Goal: Find contact information: Find contact information

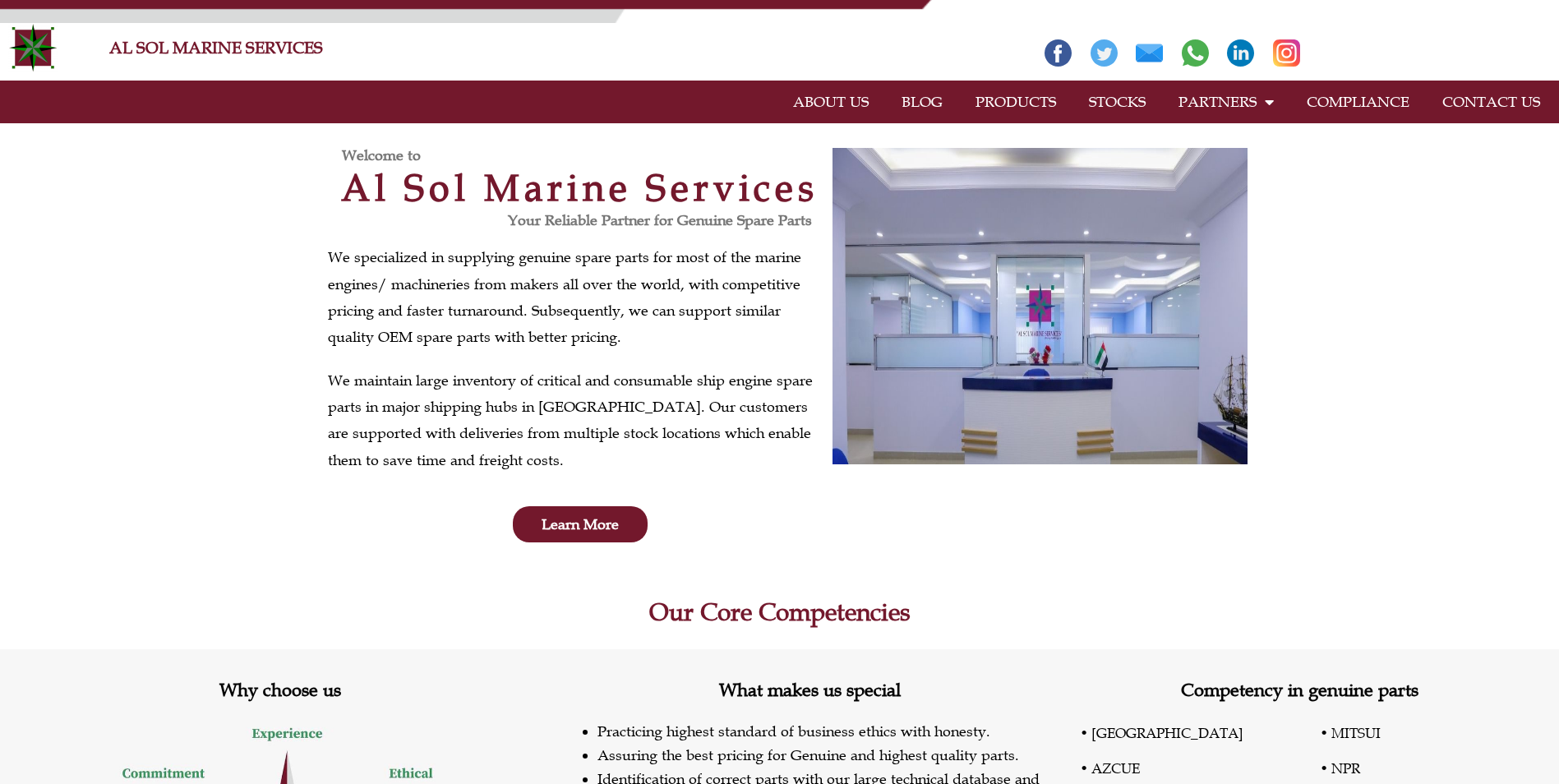
click at [1133, 104] on link "STOCKS" at bounding box center [1117, 101] width 89 height 38
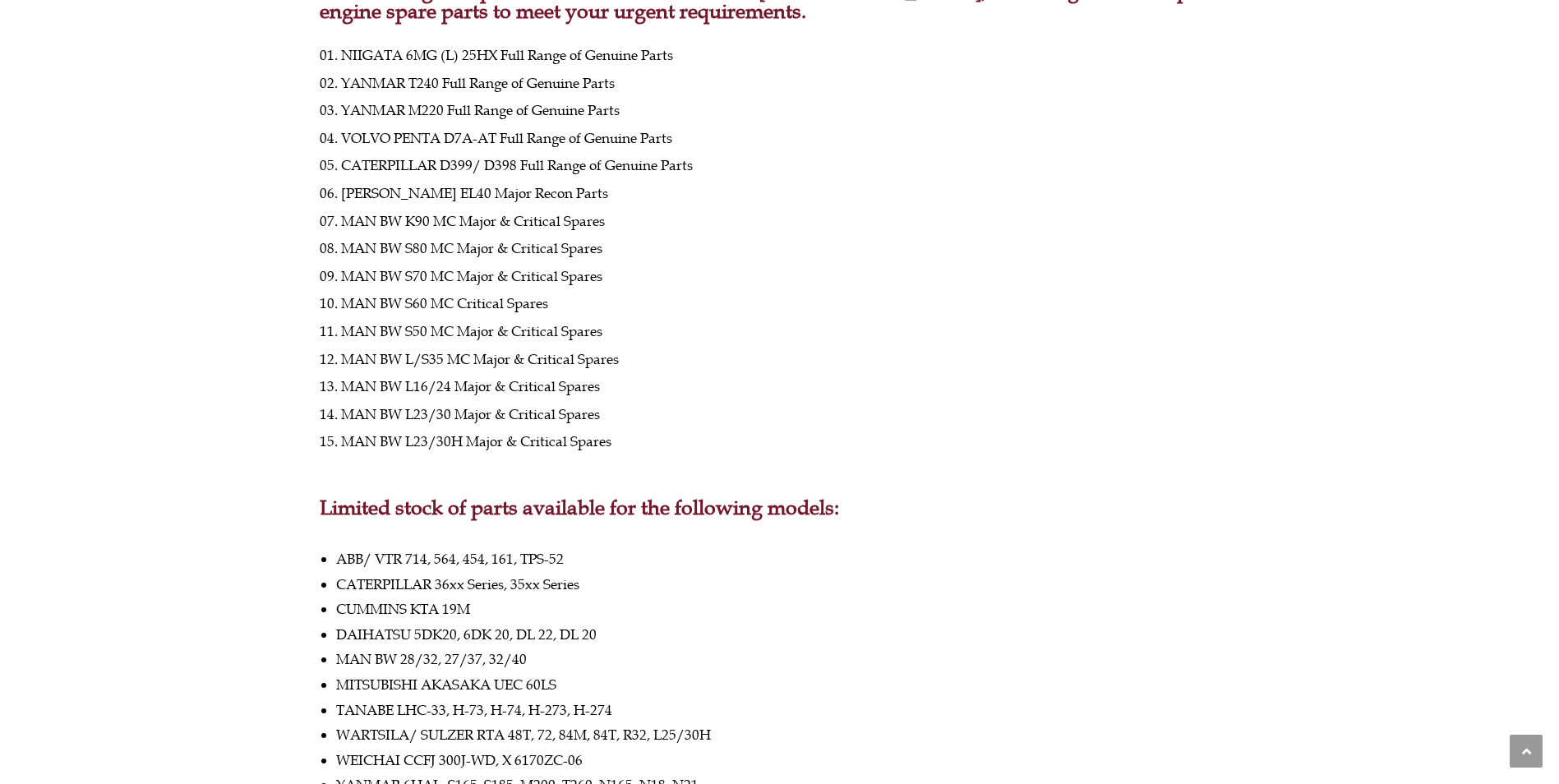
scroll to position [82, 0]
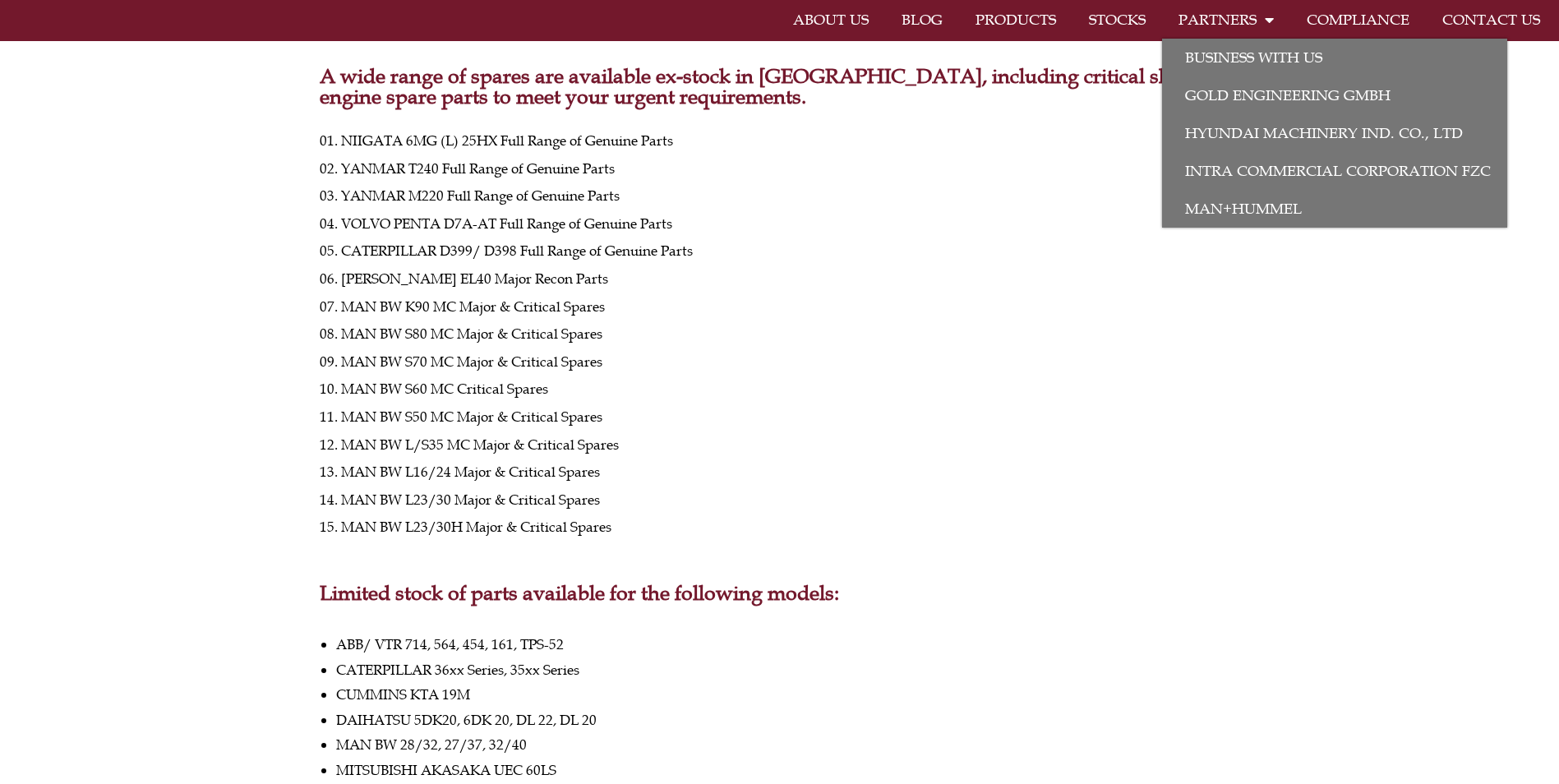
click at [1267, 22] on span at bounding box center [1265, 19] width 17 height 31
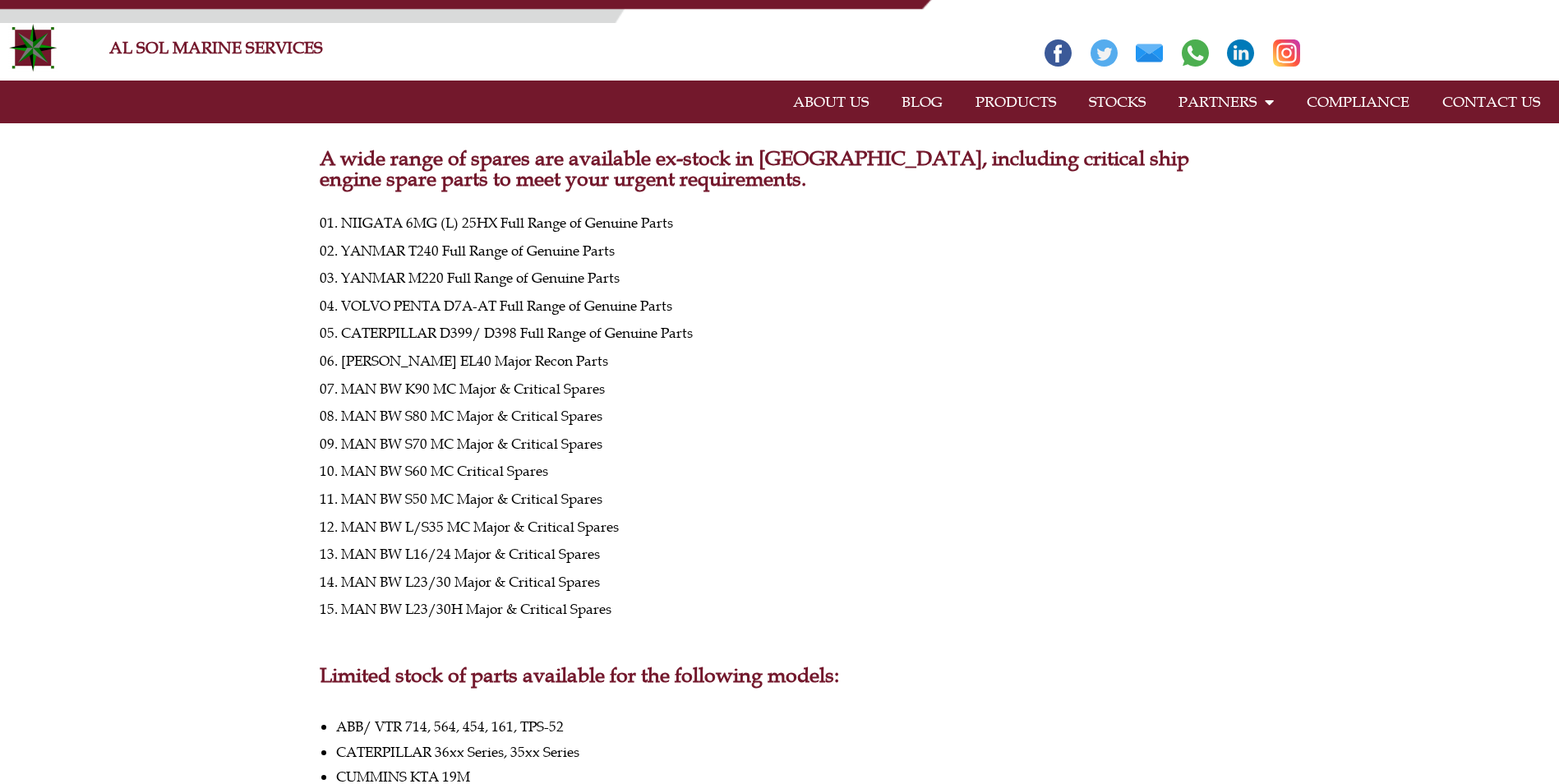
click at [1509, 110] on link "CONTACT US" at bounding box center [1490, 101] width 131 height 38
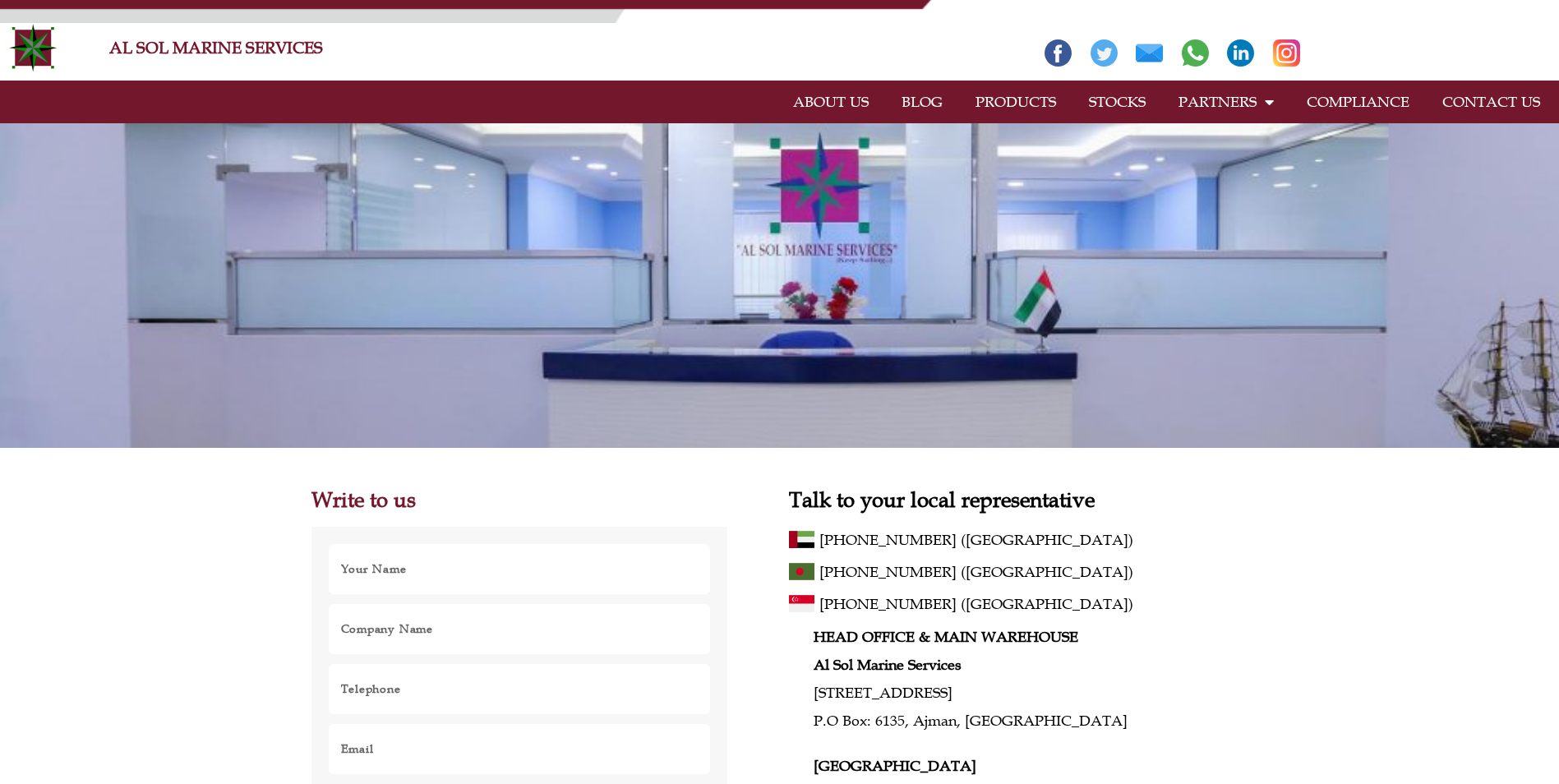
click at [838, 99] on link "ABOUT US" at bounding box center [830, 101] width 108 height 38
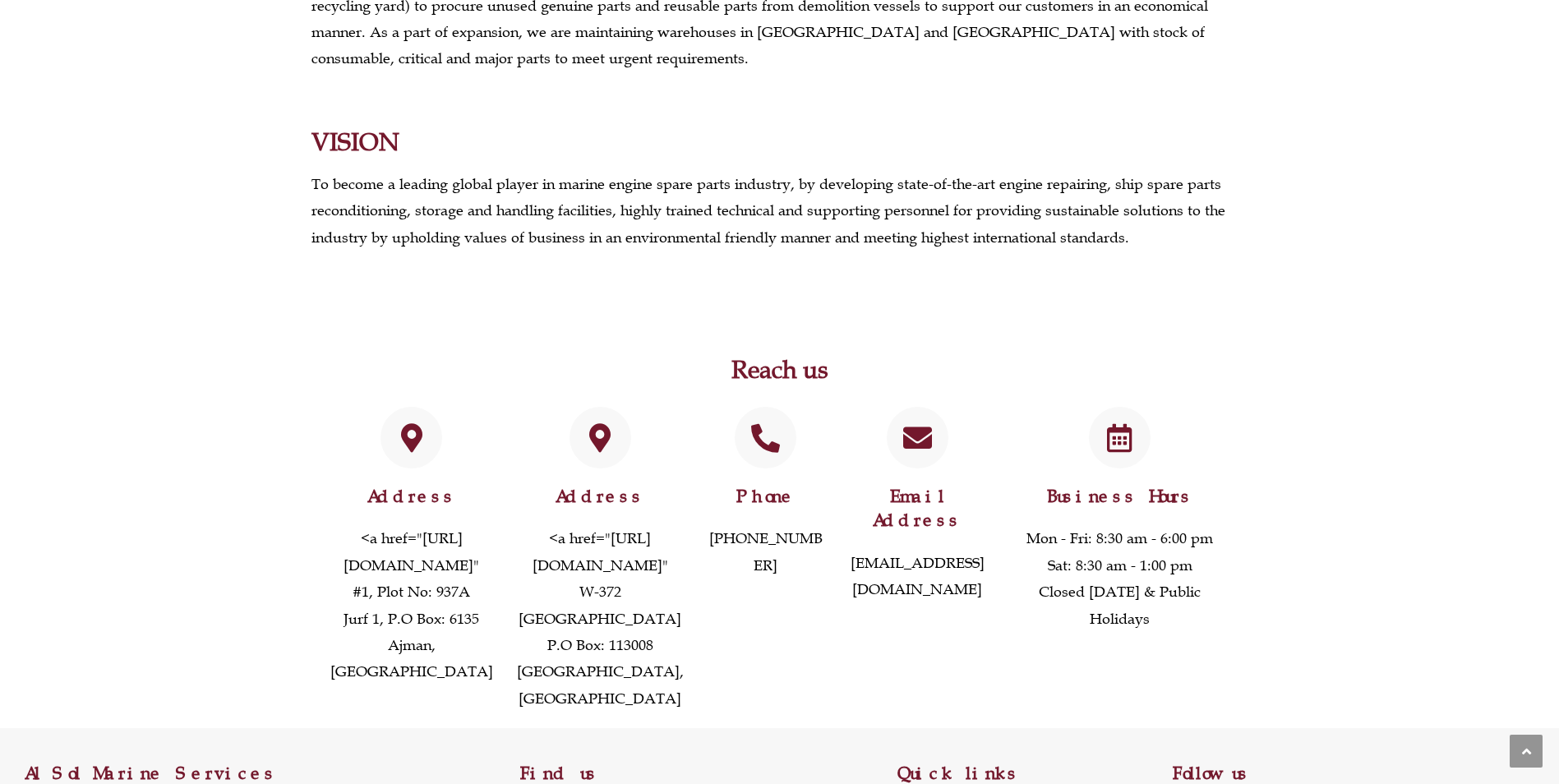
scroll to position [1232, 0]
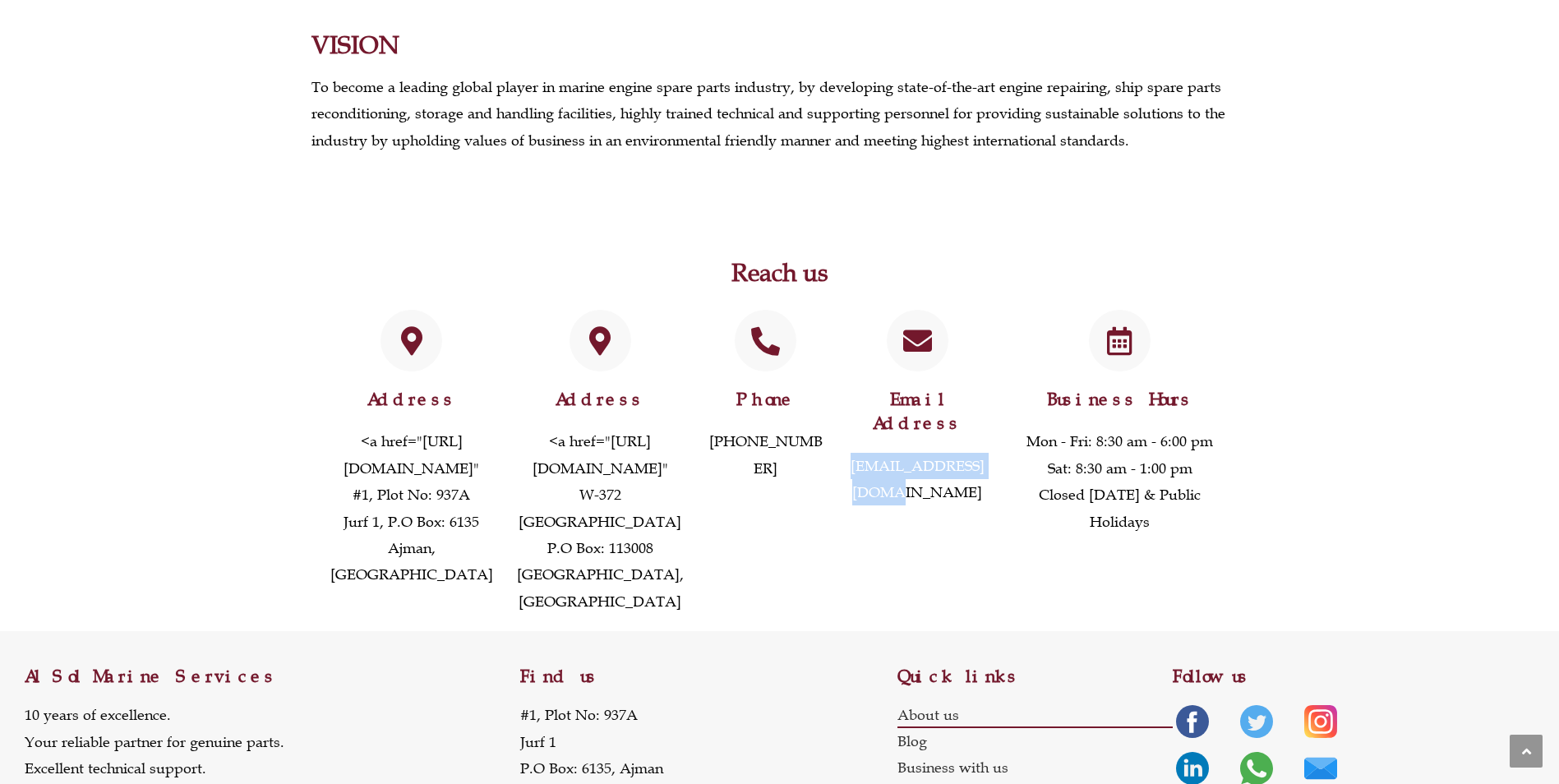
drag, startPoint x: 996, startPoint y: 391, endPoint x: 841, endPoint y: 398, distance: 155.2
click at [841, 398] on div "Email Address [EMAIL_ADDRESS][DOMAIN_NAME]" at bounding box center [918, 462] width 165 height 321
drag, startPoint x: 841, startPoint y: 398, endPoint x: 856, endPoint y: 390, distance: 17.0
copy link "[EMAIL_ADDRESS][DOMAIN_NAME]"
